Goal: Task Accomplishment & Management: Complete application form

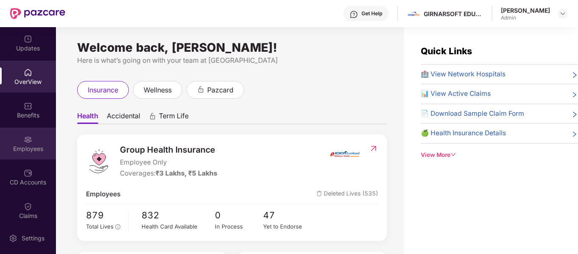
click at [36, 157] on div "Employees" at bounding box center [28, 144] width 56 height 32
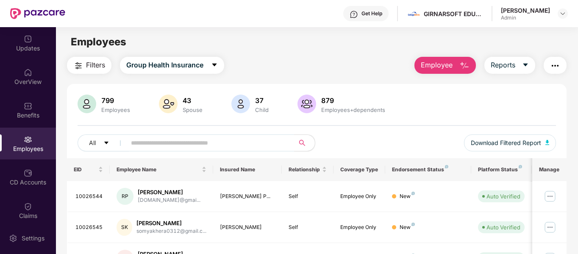
click at [450, 65] on span "Employee" at bounding box center [437, 65] width 32 height 11
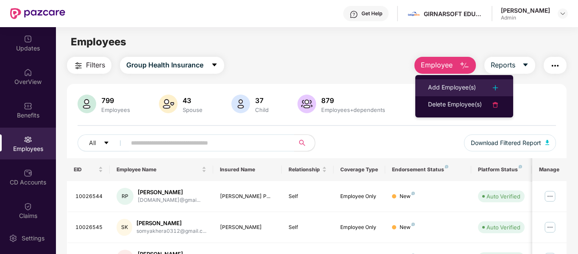
click at [457, 91] on div "Add Employee(s)" at bounding box center [452, 88] width 48 height 10
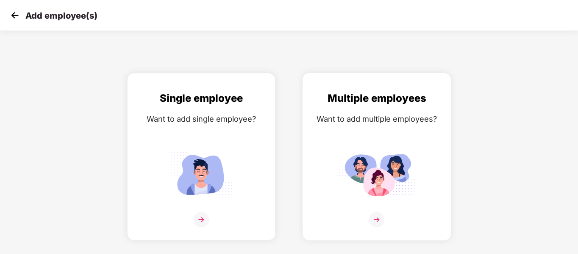
click at [325, 154] on div "Multiple employees Want to add multiple employees?" at bounding box center [377, 164] width 131 height 148
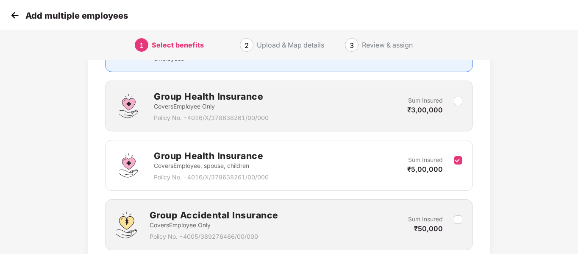
scroll to position [178, 0]
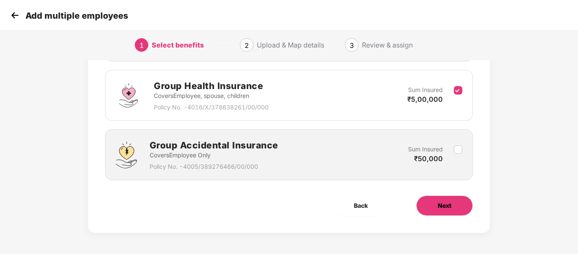
click at [446, 211] on button "Next" at bounding box center [444, 205] width 57 height 20
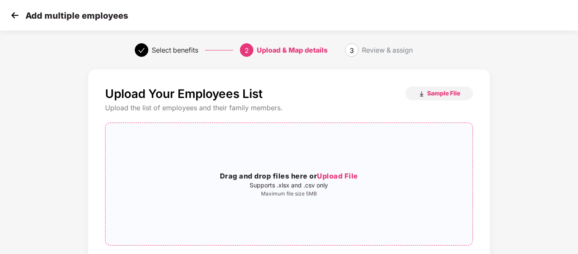
click at [351, 154] on div "Drag and drop files here or Upload File Supports .xlsx and .csv only Maximum fi…" at bounding box center [289, 184] width 367 height 109
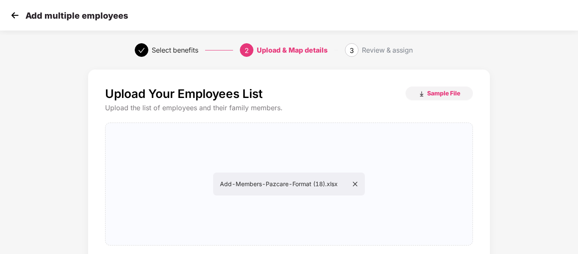
scroll to position [86, 0]
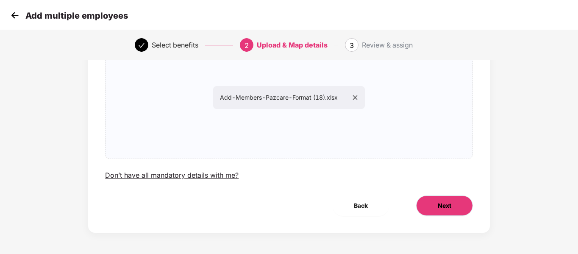
click at [440, 201] on span "Next" at bounding box center [445, 205] width 14 height 9
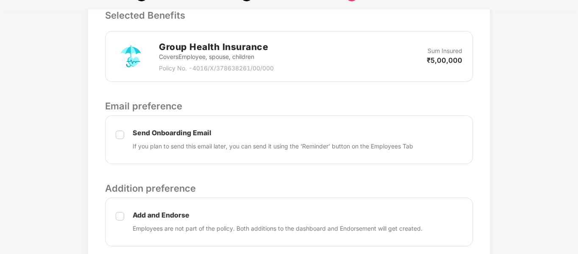
scroll to position [310, 0]
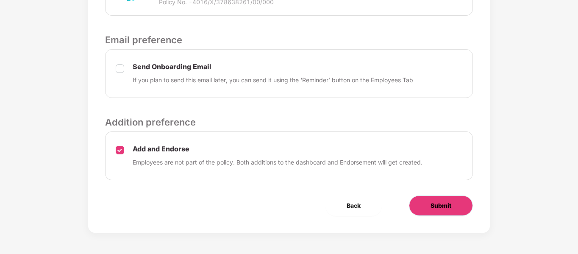
click at [419, 202] on button "Submit" at bounding box center [441, 205] width 64 height 20
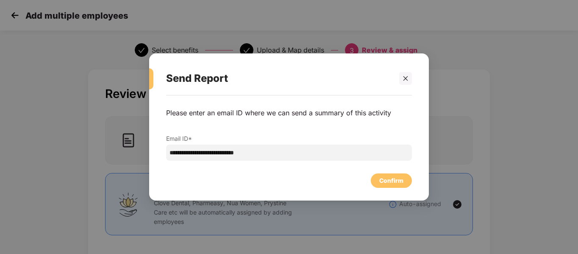
drag, startPoint x: 392, startPoint y: 172, endPoint x: 398, endPoint y: 183, distance: 12.9
click at [398, 183] on div "Confirm" at bounding box center [289, 178] width 246 height 19
click at [398, 183] on div "Confirm" at bounding box center [391, 180] width 24 height 9
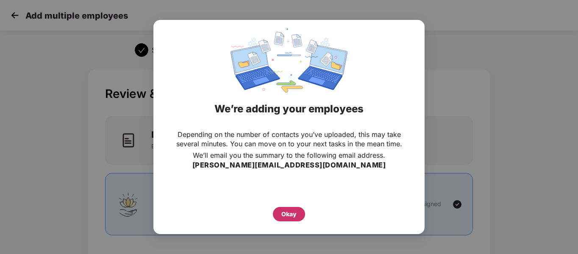
click at [283, 212] on div "Okay" at bounding box center [288, 213] width 15 height 9
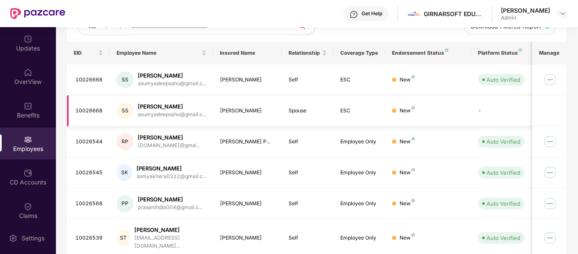
scroll to position [117, 0]
